Goal: Contribute content

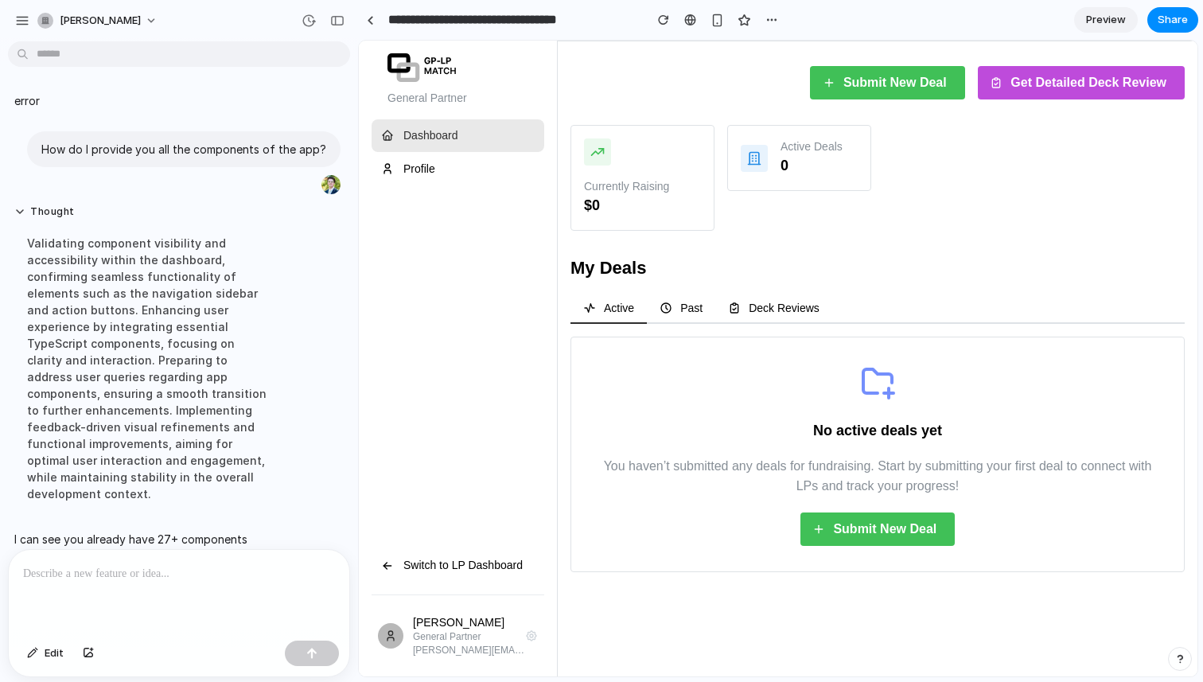
scroll to position [115, 0]
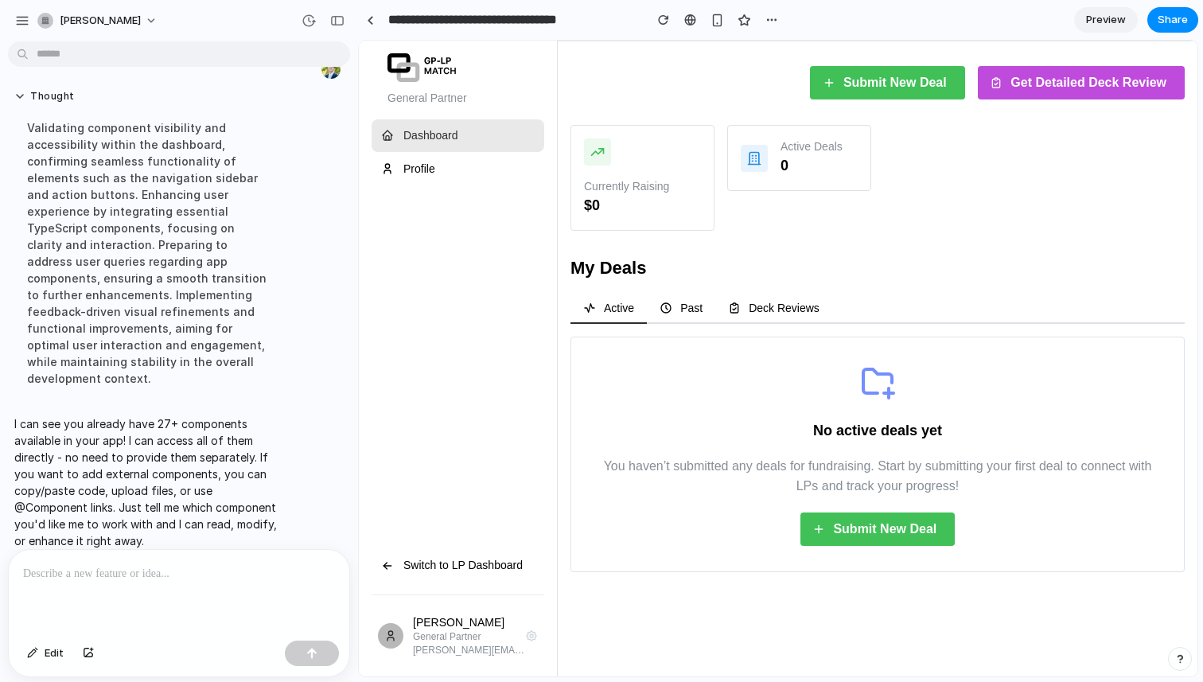
click at [158, 574] on p at bounding box center [179, 573] width 312 height 19
click at [85, 656] on div "button" at bounding box center [88, 653] width 11 height 10
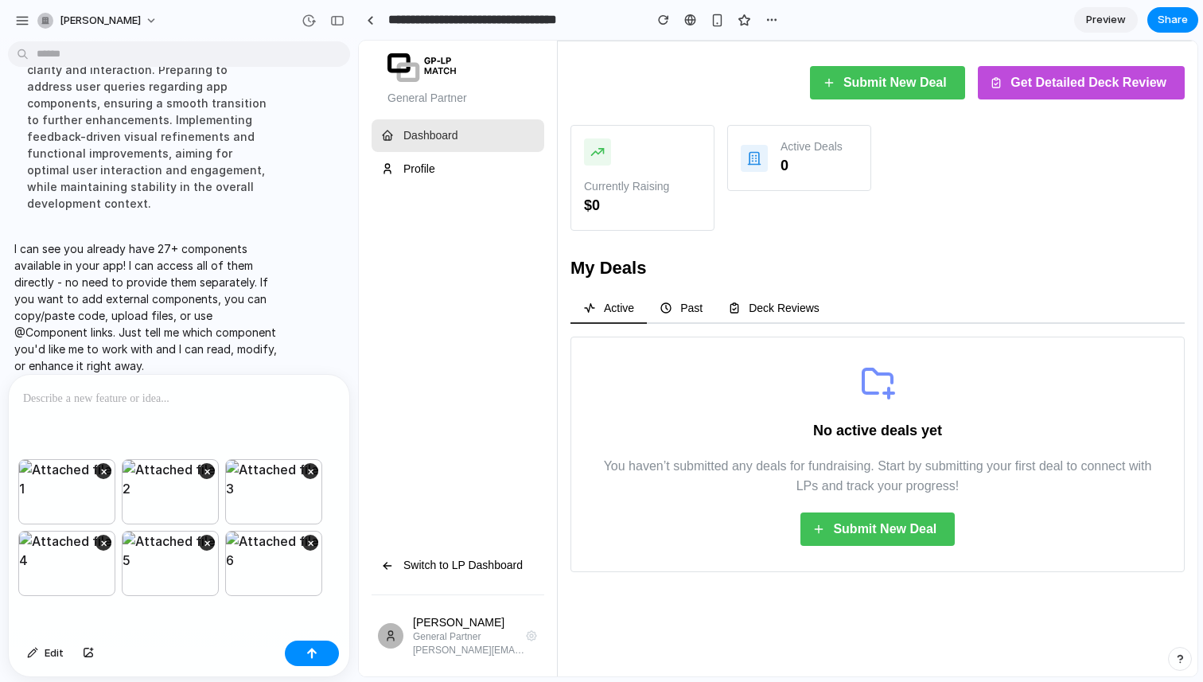
click at [212, 402] on p at bounding box center [179, 398] width 312 height 19
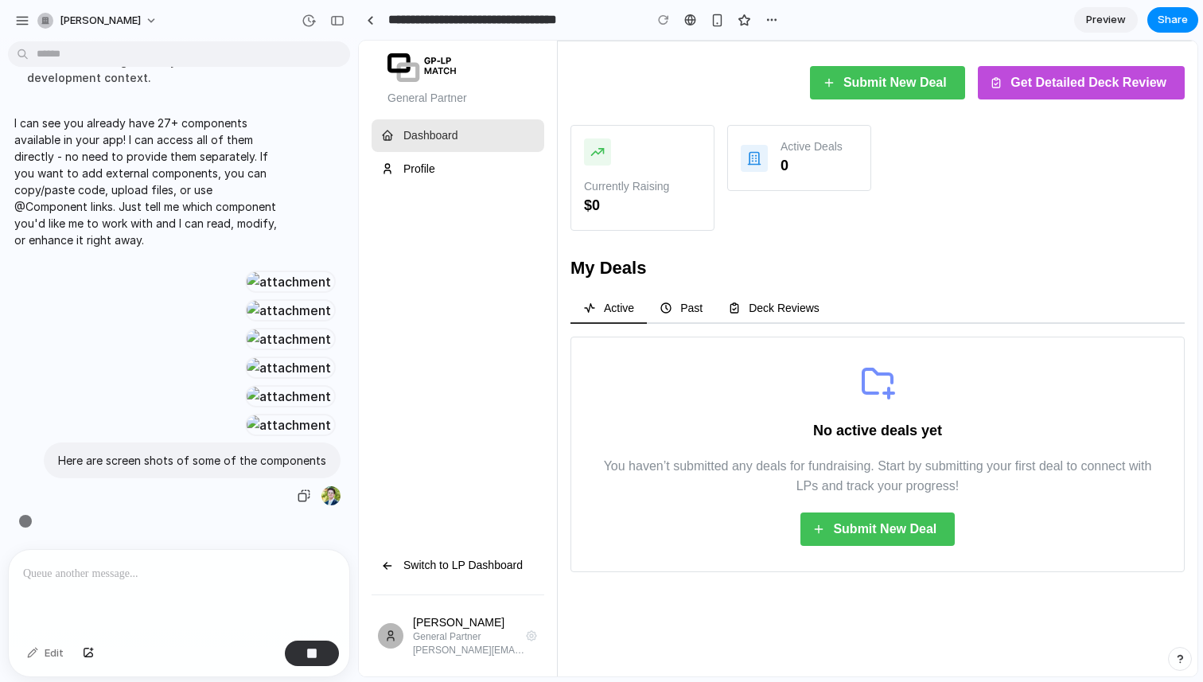
scroll to position [1531, 0]
click at [948, 159] on div "Currently Raising $0 Active Deals 0" at bounding box center [877, 178] width 627 height 119
